Goal: Entertainment & Leisure: Consume media (video, audio)

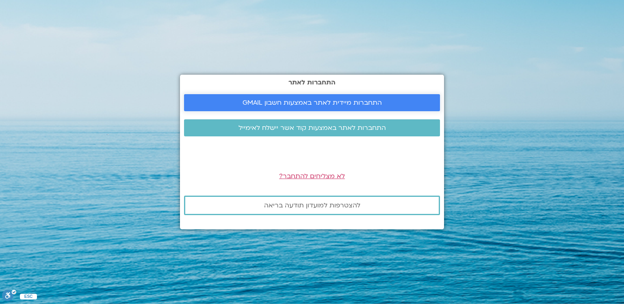
click at [188, 99] on link "התחברות מיידית לאתר באמצעות חשבון GMAIL" at bounding box center [312, 102] width 256 height 17
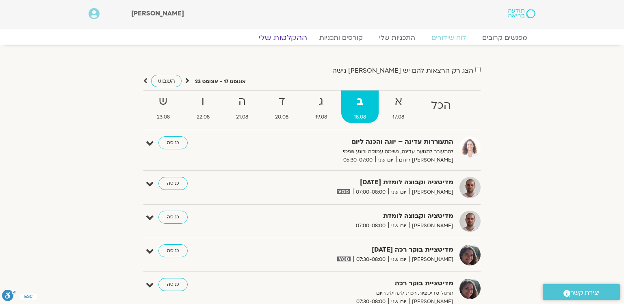
click at [274, 37] on link "ההקלטות שלי" at bounding box center [283, 38] width 68 height 10
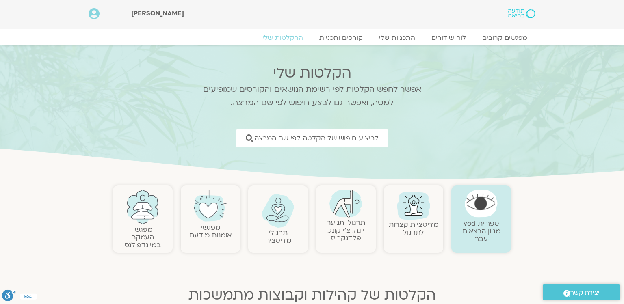
click at [329, 238] on h2 "תרגולי תנועה יוגה, צ׳י קונג, פלדנקרייז" at bounding box center [346, 230] width 52 height 23
click at [348, 238] on link "תרגולי תנועה יוגה, צ׳י קונג, פלדנקרייז" at bounding box center [345, 230] width 39 height 25
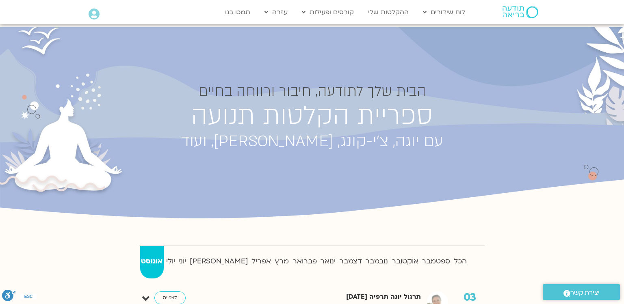
scroll to position [91, 0]
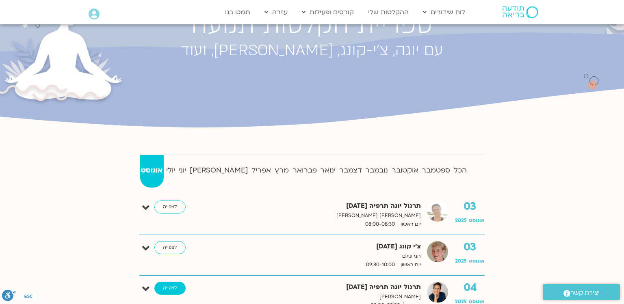
click at [155, 289] on link "לצפייה" at bounding box center [169, 288] width 31 height 13
click at [179, 289] on link "לצפייה" at bounding box center [169, 288] width 31 height 13
